Goal: Task Accomplishment & Management: Complete application form

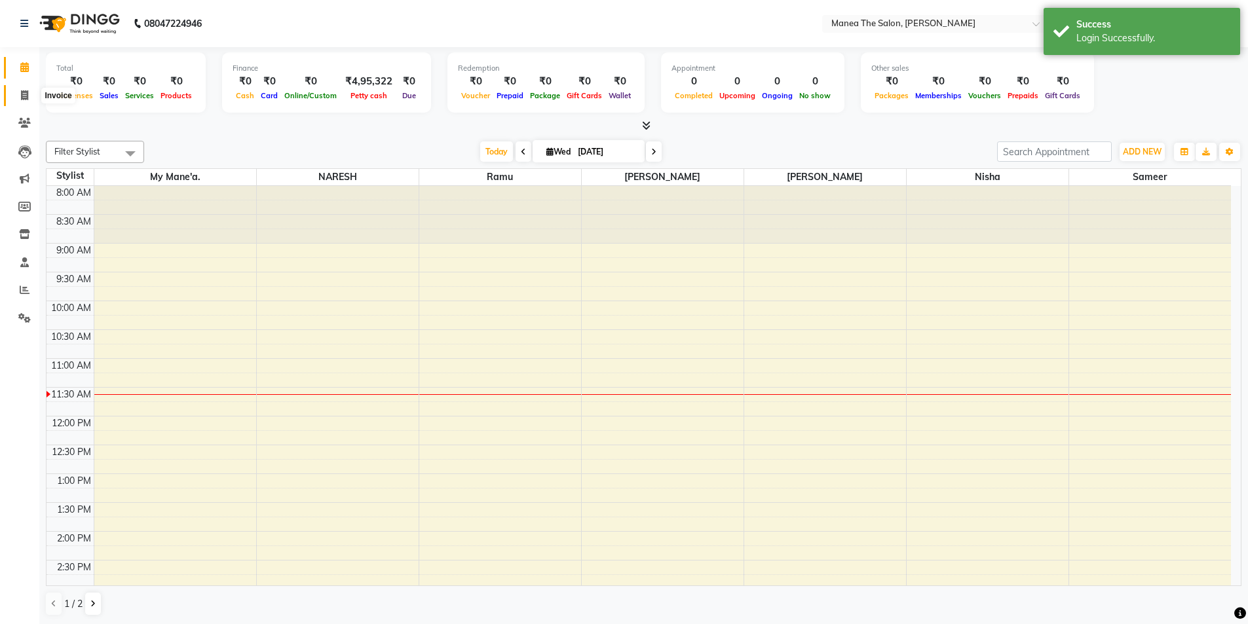
click at [28, 88] on span at bounding box center [24, 95] width 23 height 15
select select "service"
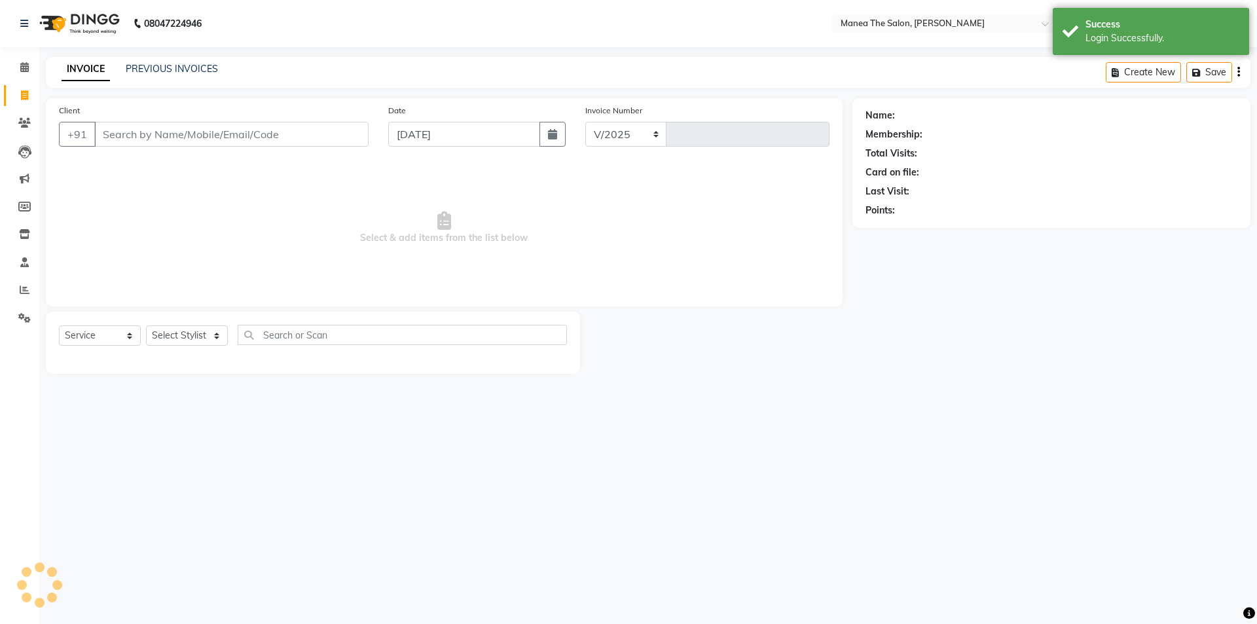
select select "6846"
type input "1535"
click at [167, 333] on select "Select Stylist" at bounding box center [187, 335] width 82 height 20
select select "74503"
click at [146, 325] on select "Select Stylist [PERSON_NAME] My Mane'a. [PERSON_NAME] nisha [PERSON_NAME] [PERS…" at bounding box center [187, 335] width 82 height 20
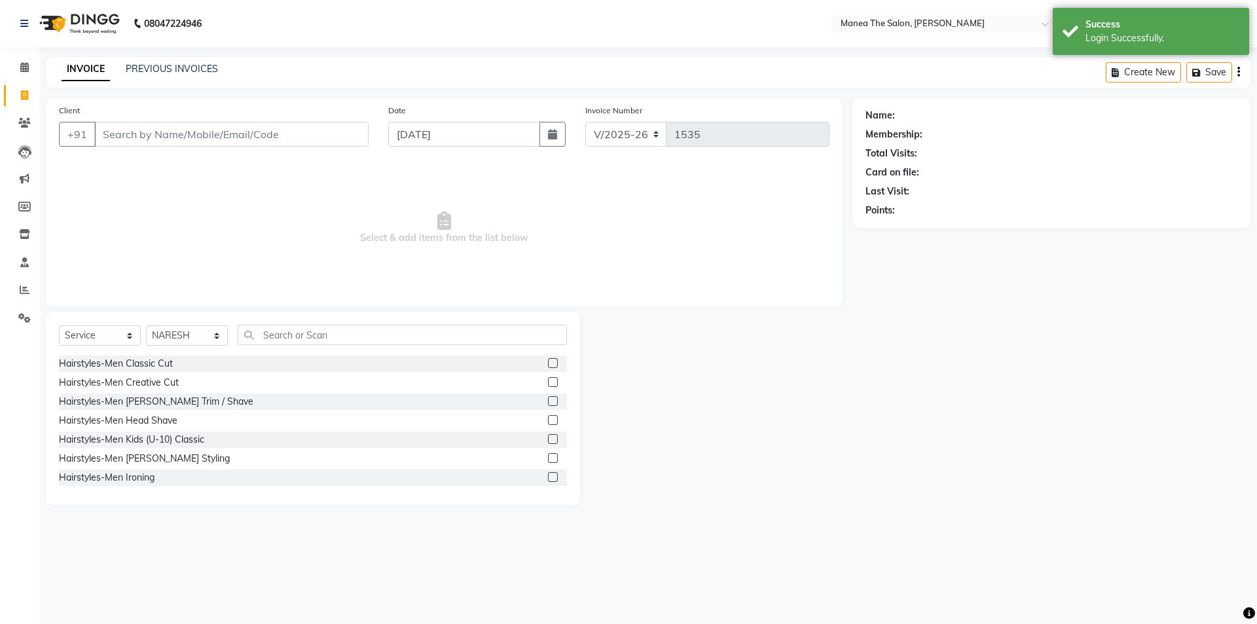
click at [548, 399] on label at bounding box center [553, 401] width 10 height 10
click at [548, 399] on input "checkbox" at bounding box center [552, 402] width 9 height 9
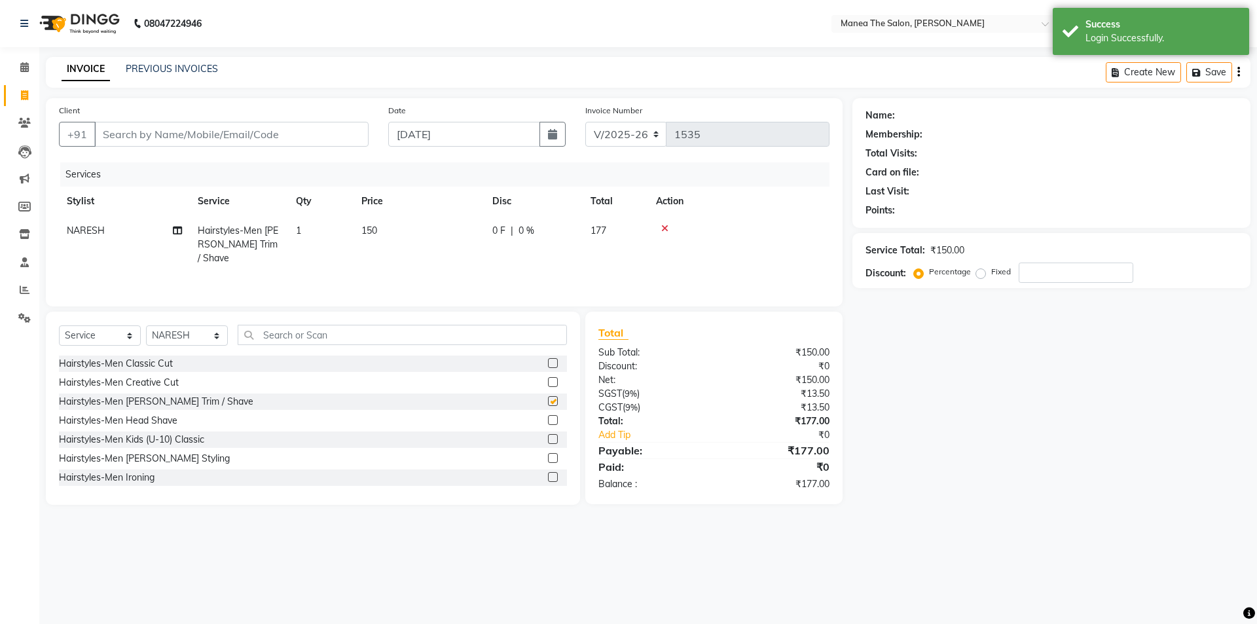
checkbox input "false"
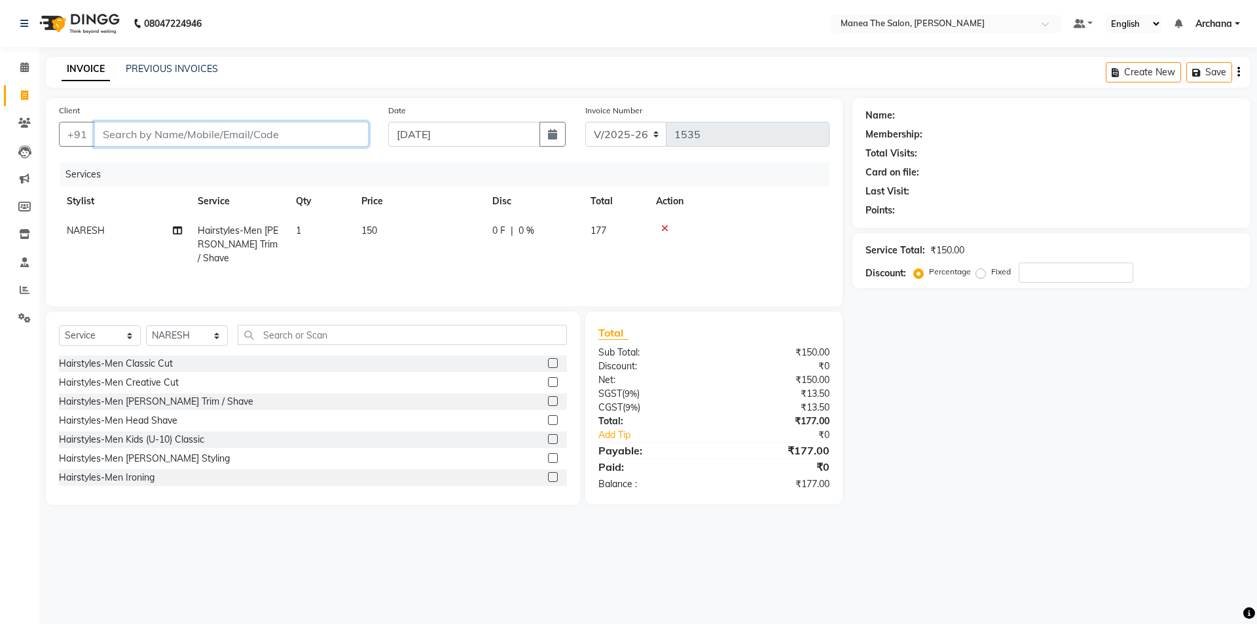
click at [295, 138] on input "Client" at bounding box center [231, 134] width 274 height 25
click at [307, 128] on input "Client" at bounding box center [231, 134] width 274 height 25
click at [323, 139] on input "Client" at bounding box center [231, 134] width 274 height 25
type input "8"
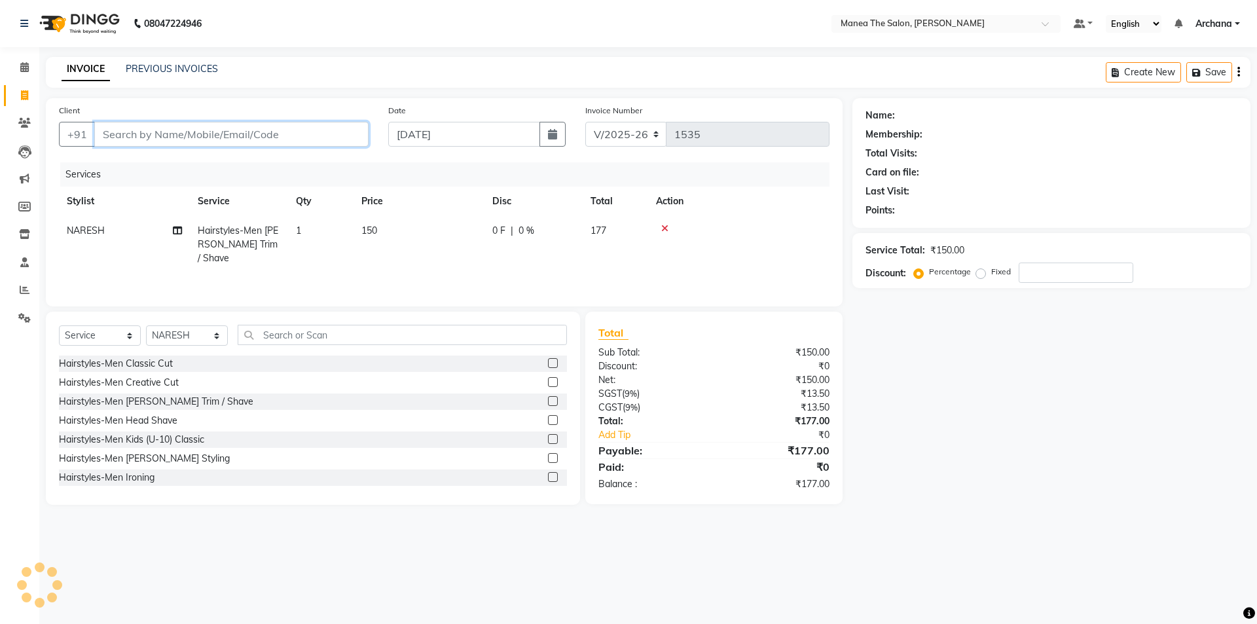
type input "0"
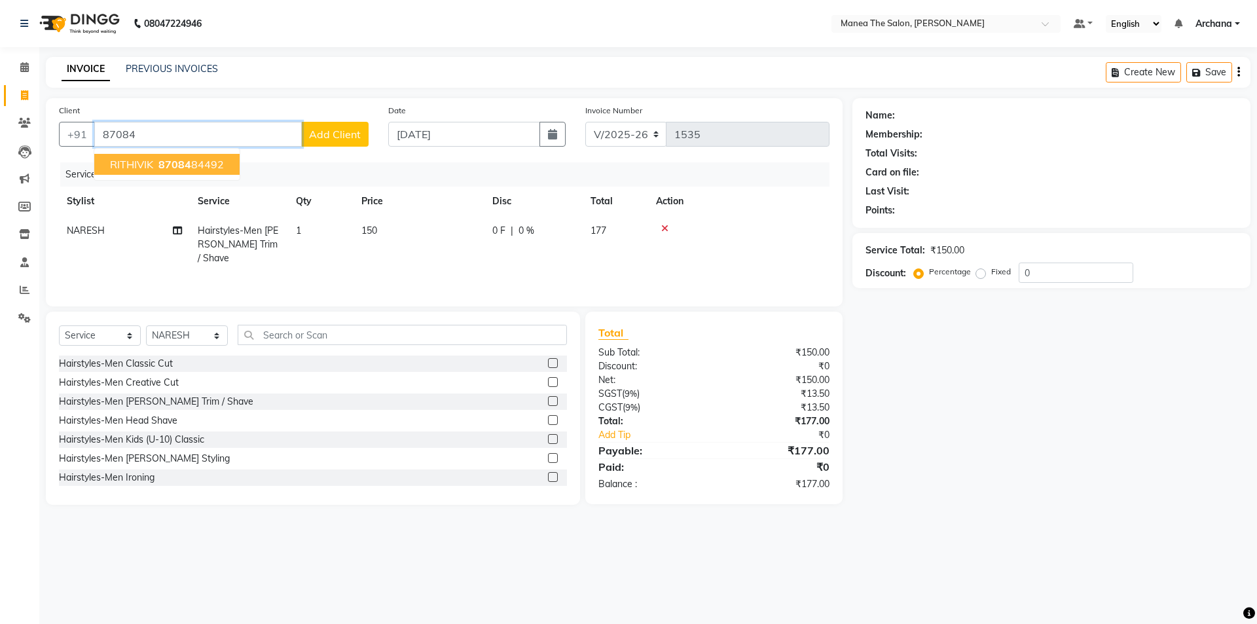
click at [223, 161] on button "RITHIVIK 87084 84492" at bounding box center [166, 164] width 145 height 21
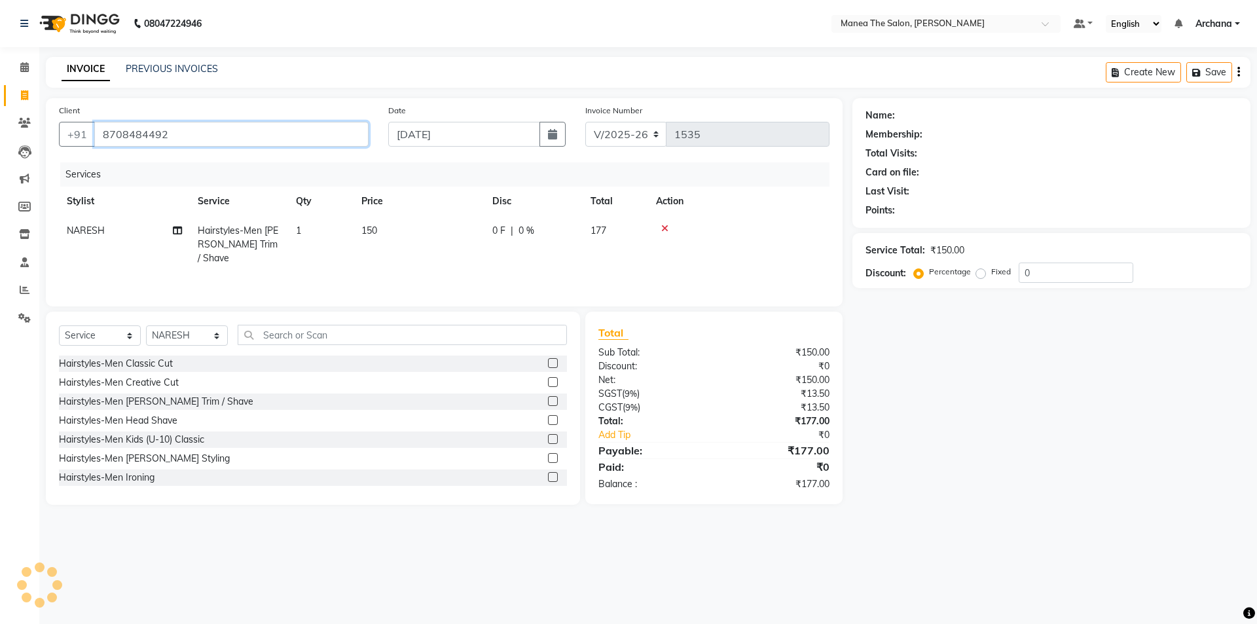
type input "8708484492"
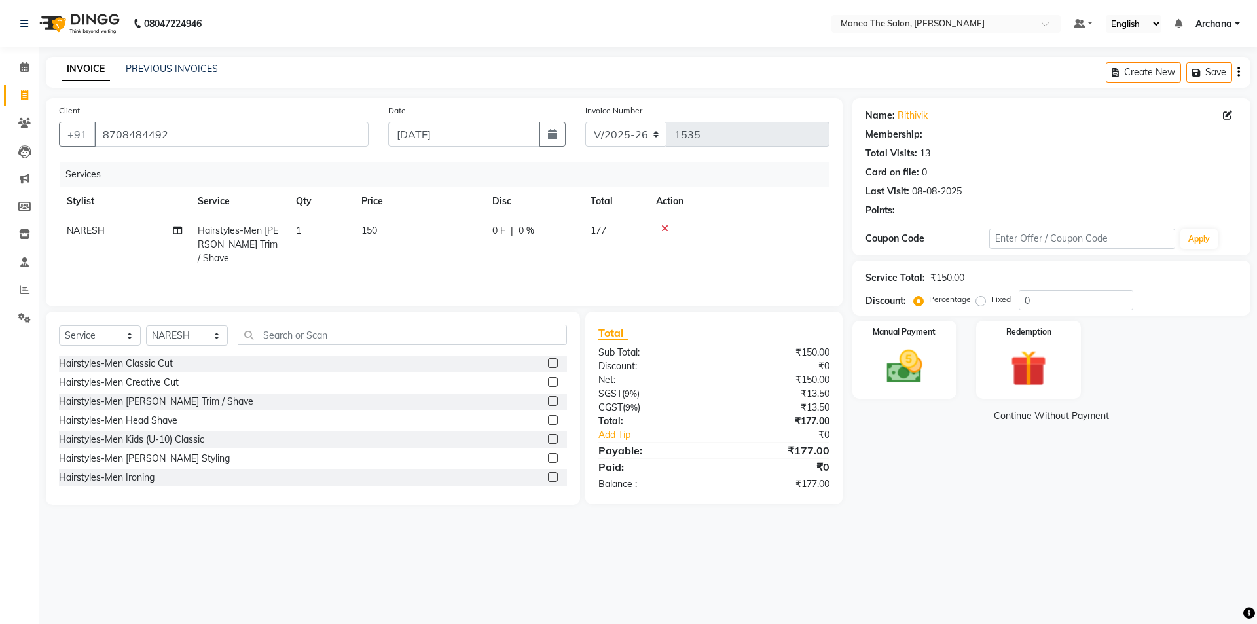
select select "1: Object"
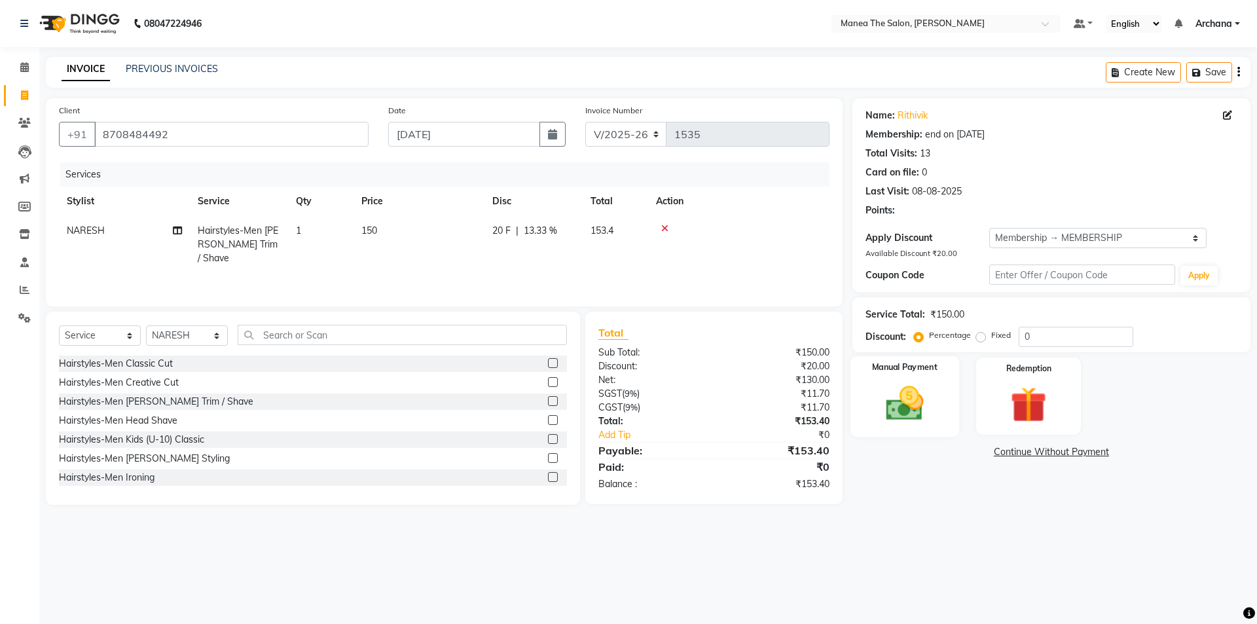
type input "20"
click at [1061, 231] on select "Select Membership → MEMBERSHIP" at bounding box center [1098, 238] width 217 height 20
select select "0:"
click at [990, 228] on select "Select Membership → MEMBERSHIP" at bounding box center [1098, 238] width 217 height 20
type input "0"
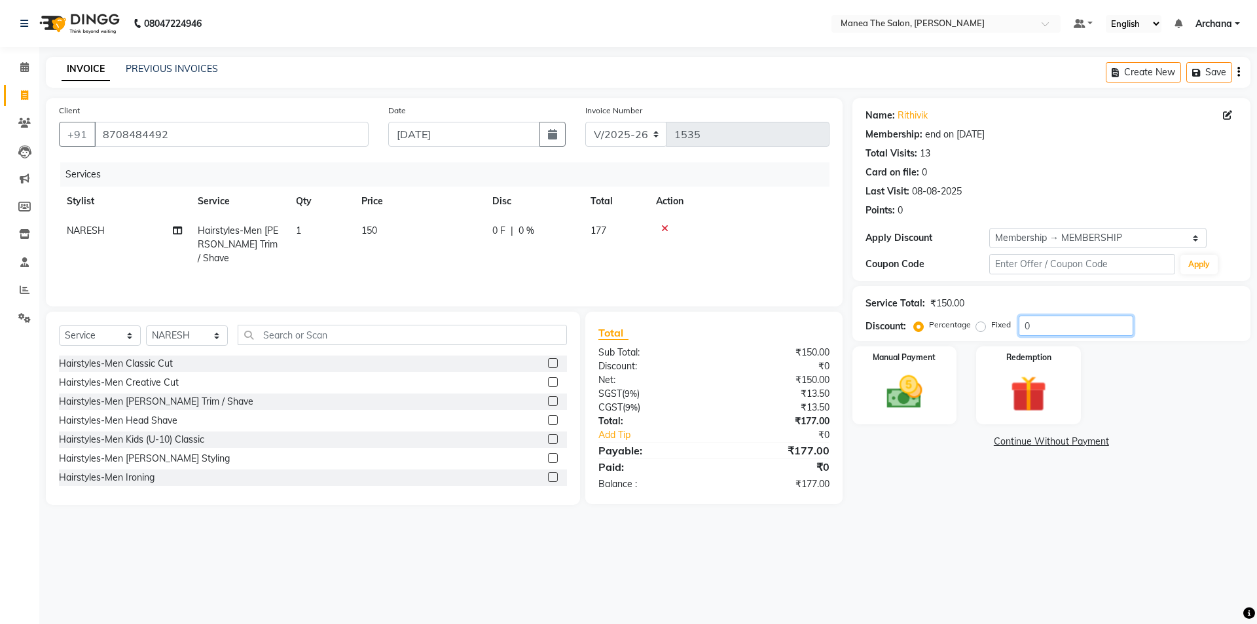
click at [1069, 329] on input "0" at bounding box center [1076, 326] width 115 height 20
type input "15"
click at [921, 369] on div "Manual Payment" at bounding box center [904, 385] width 109 height 81
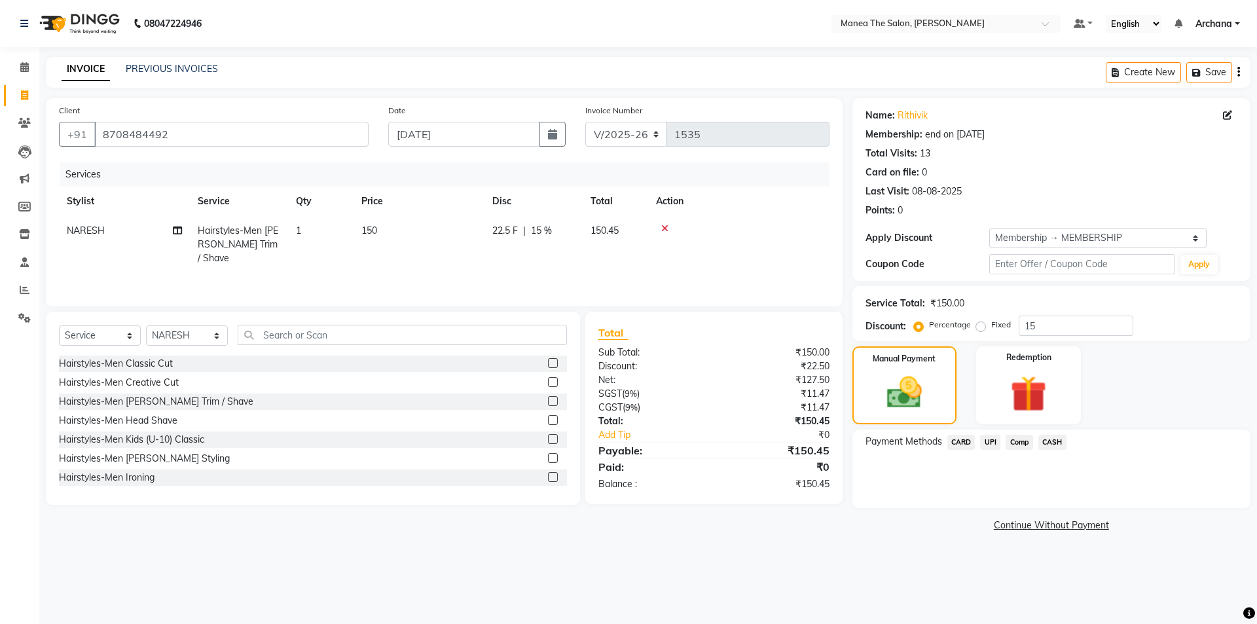
click at [985, 440] on span "UPI" at bounding box center [990, 442] width 20 height 15
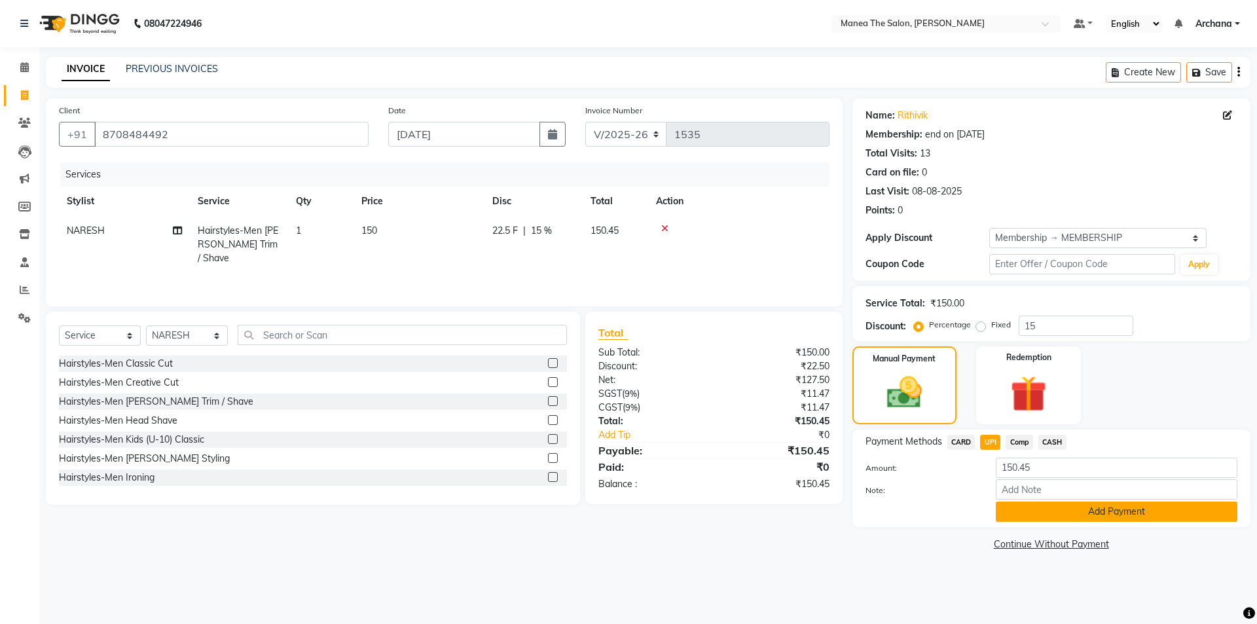
click at [1115, 513] on button "Add Payment" at bounding box center [1117, 512] width 242 height 20
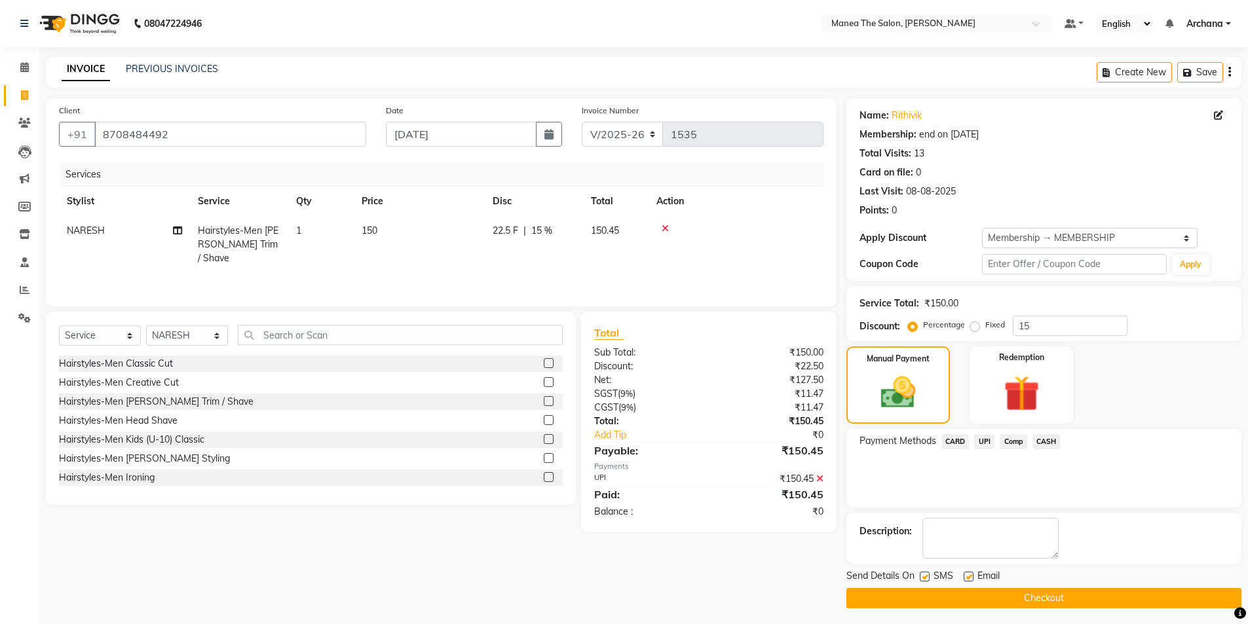
click at [1073, 601] on button "Checkout" at bounding box center [1043, 598] width 395 height 20
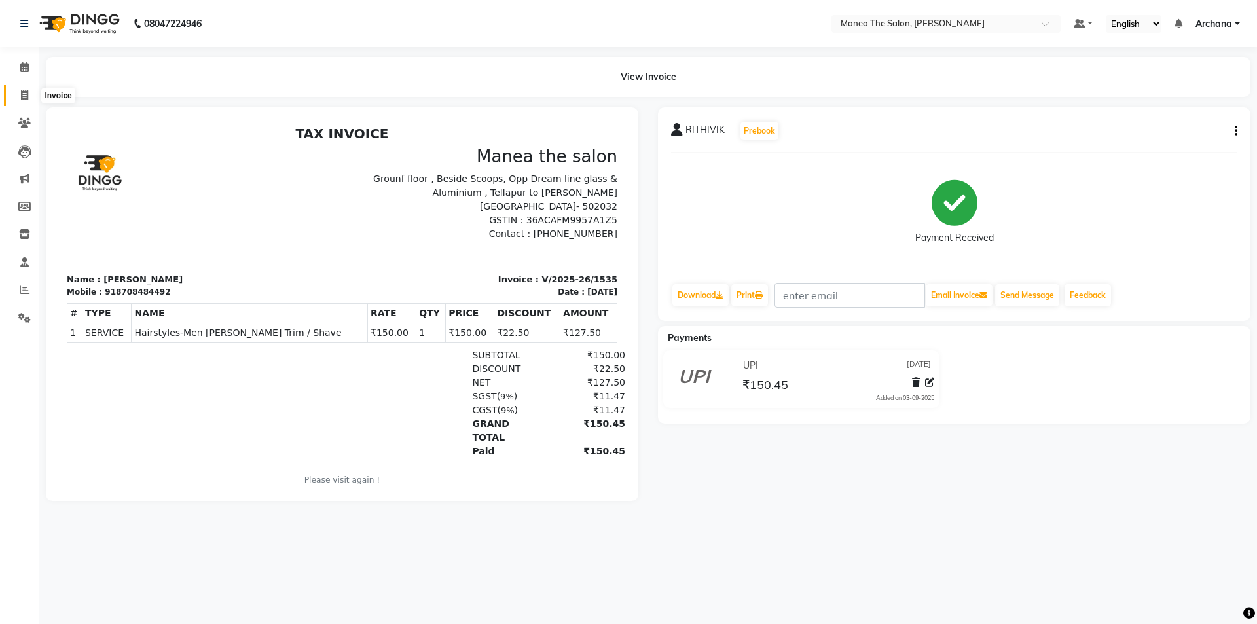
click at [21, 98] on icon at bounding box center [24, 95] width 7 height 10
select select "service"
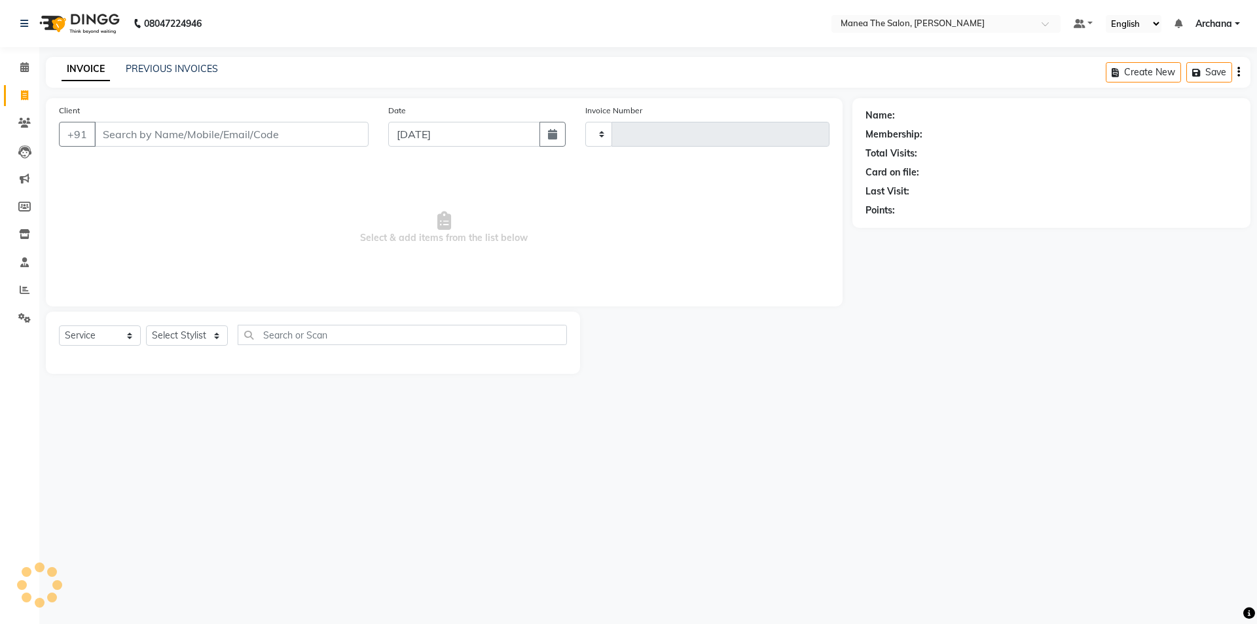
type input "1536"
select select "6846"
